Goal: Information Seeking & Learning: Learn about a topic

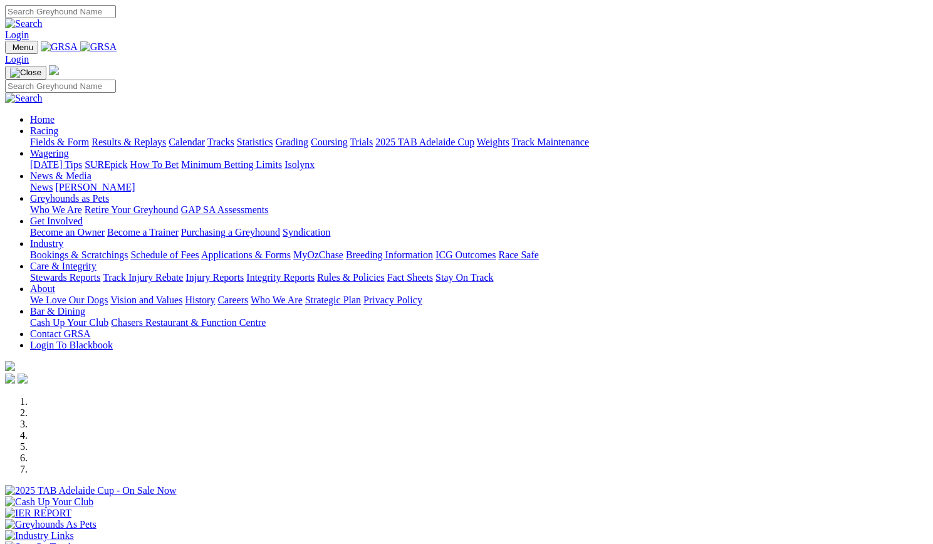
scroll to position [553, 0]
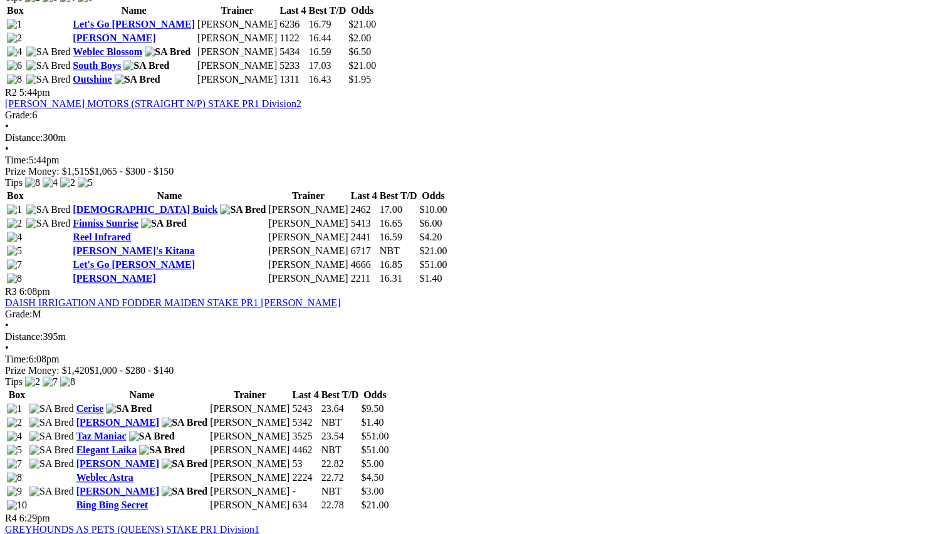
scroll to position [730, 65]
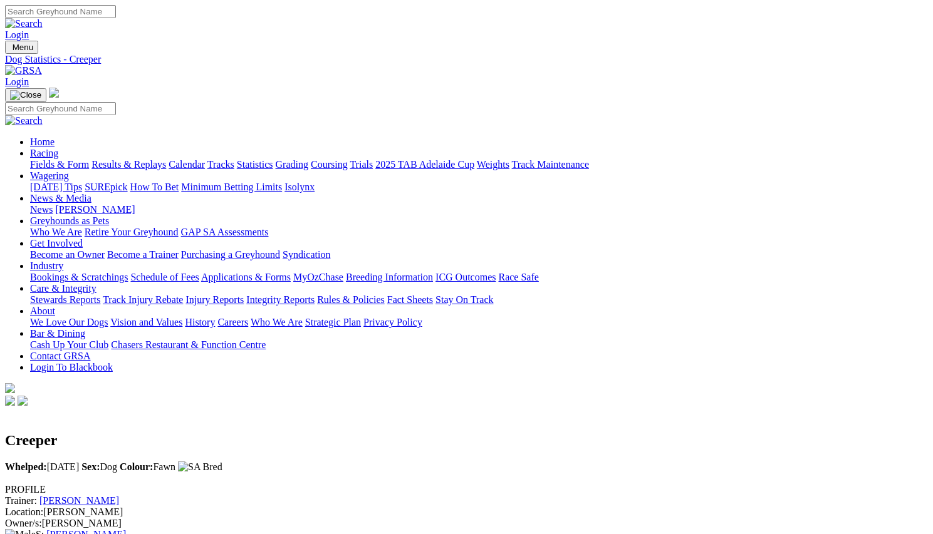
scroll to position [1, 0]
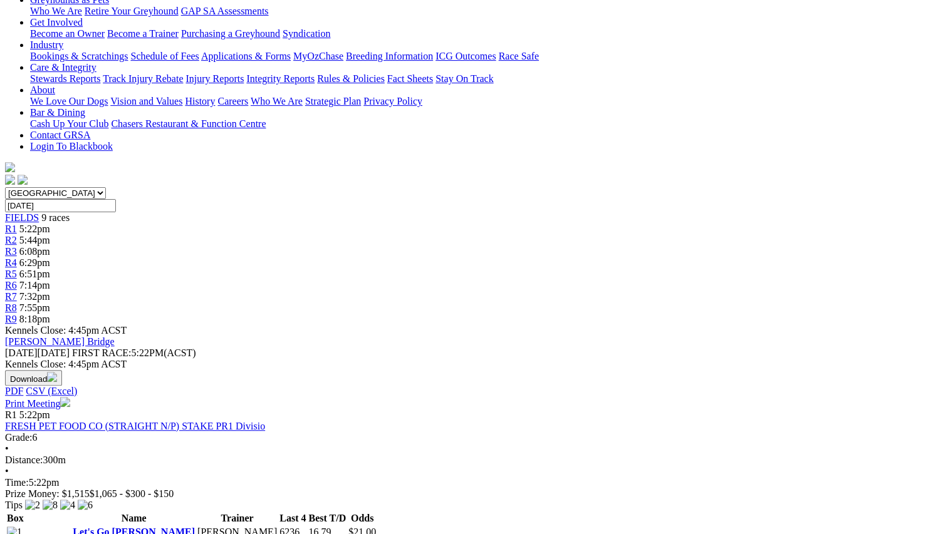
scroll to position [222, 0]
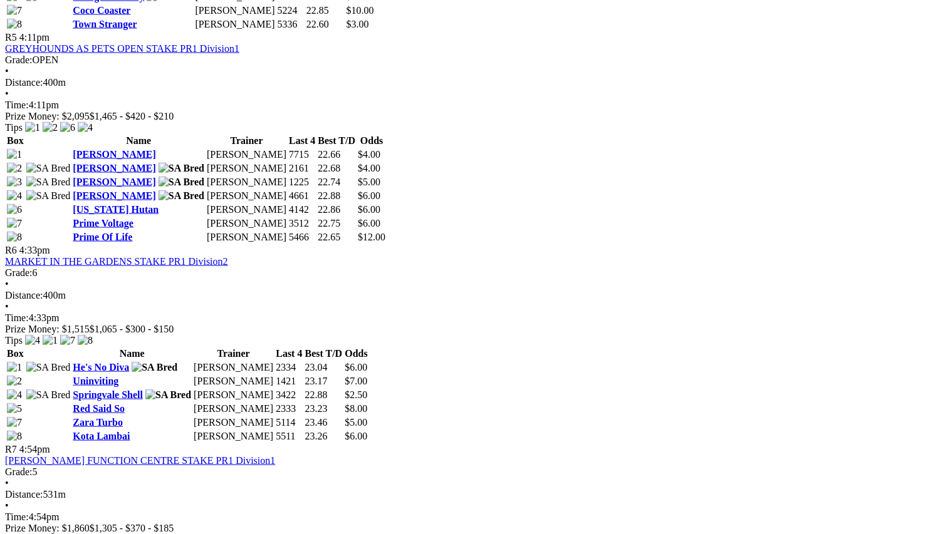
scroll to position [1124, 36]
